Goal: Information Seeking & Learning: Learn about a topic

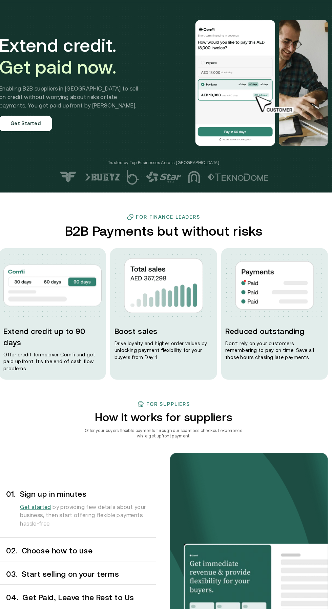
scroll to position [1, 0]
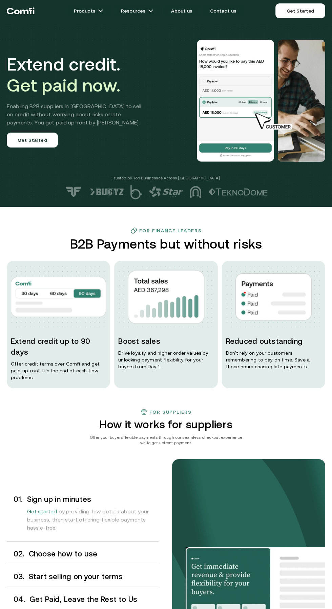
click at [213, 426] on div "For suppliers How it works for suppliers Offer your buyers flexible payments th…" at bounding box center [166, 543] width 332 height 268
click at [229, 596] on img at bounding box center [271, 597] width 170 height 98
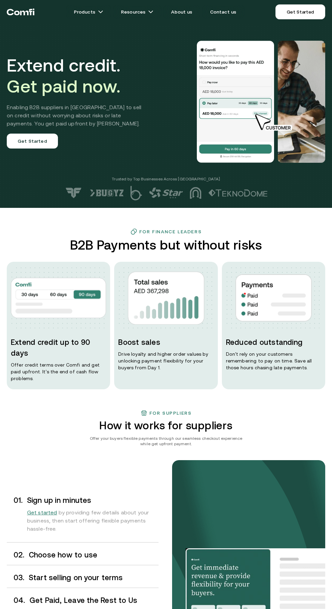
click at [158, 87] on div at bounding box center [240, 102] width 171 height 122
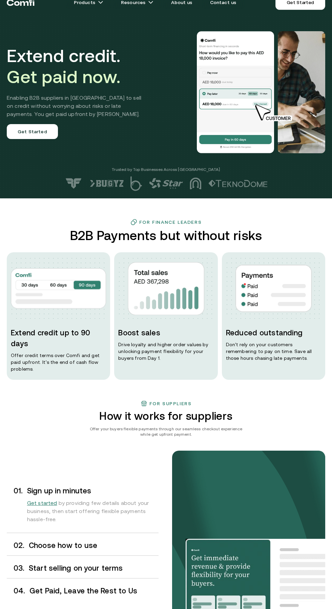
scroll to position [19, 0]
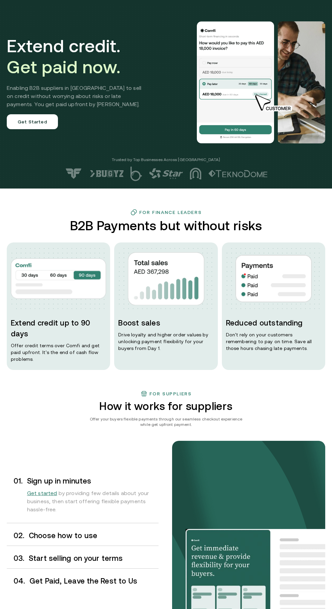
click at [72, 343] on p "Offer credit terms over Comfi and get paid upfront. It’s the end of cash flow p…" at bounding box center [58, 352] width 95 height 20
click at [49, 357] on div "Extend credit up to 90 days Offer credit terms over Comfi and get paid upfront.…" at bounding box center [58, 307] width 103 height 128
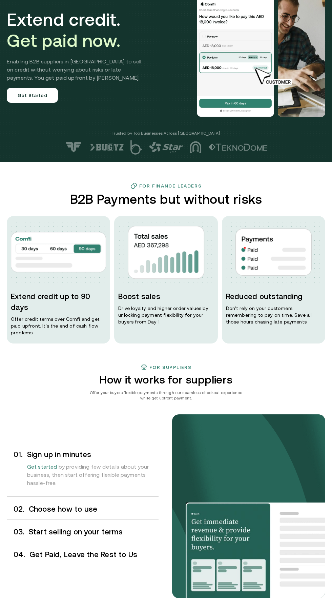
scroll to position [36, 0]
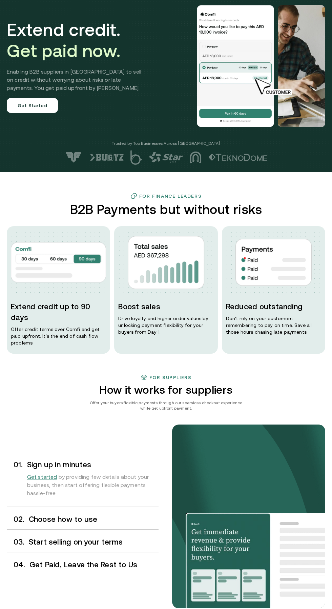
click at [34, 278] on img at bounding box center [58, 262] width 95 height 49
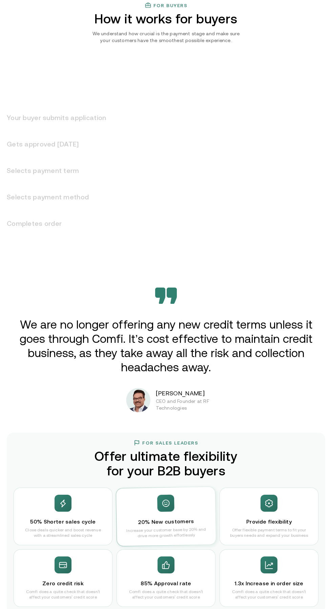
scroll to position [681, 0]
